Goal: Task Accomplishment & Management: Manage account settings

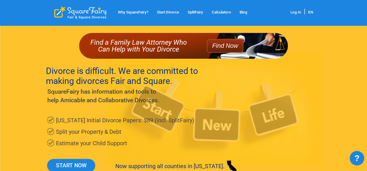
click at [297, 12] on link "Log In" at bounding box center [296, 12] width 11 height 4
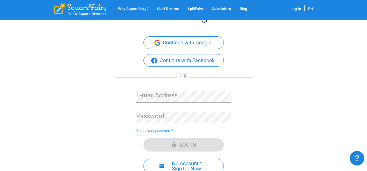
click at [168, 110] on div "Password" at bounding box center [183, 115] width 95 height 16
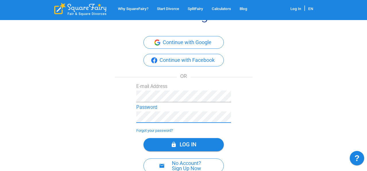
click at [144, 138] on button "Log In" at bounding box center [184, 144] width 80 height 13
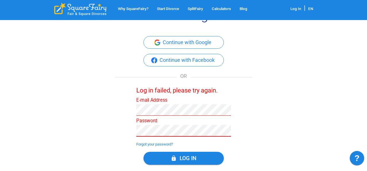
click at [144, 152] on button "Log In" at bounding box center [184, 158] width 80 height 13
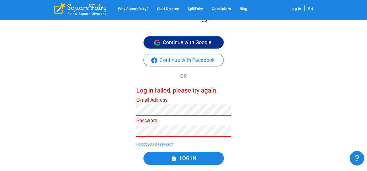
click at [201, 45] on button "Continue with Google" at bounding box center [184, 42] width 80 height 13
